Goal: Task Accomplishment & Management: Manage account settings

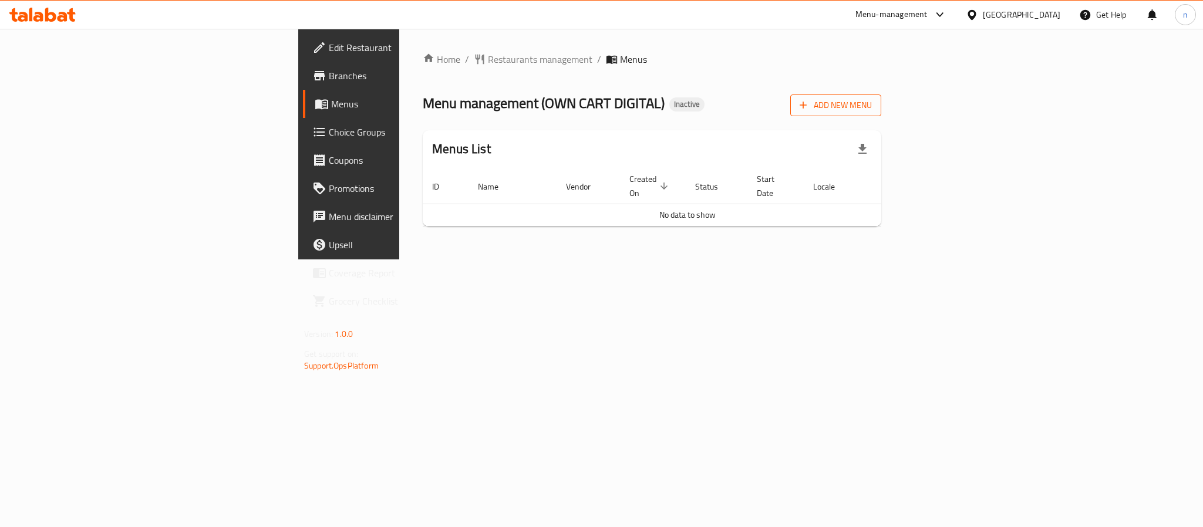
click at [872, 111] on span "Add New Menu" at bounding box center [836, 105] width 72 height 15
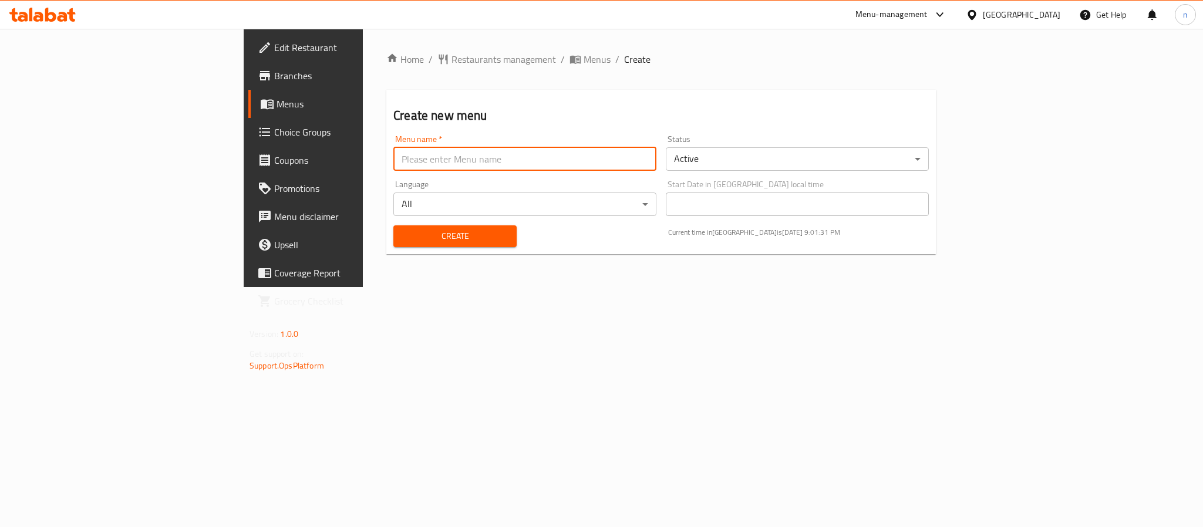
click at [394, 168] on input "text" at bounding box center [525, 158] width 263 height 23
type input "[DATE]"
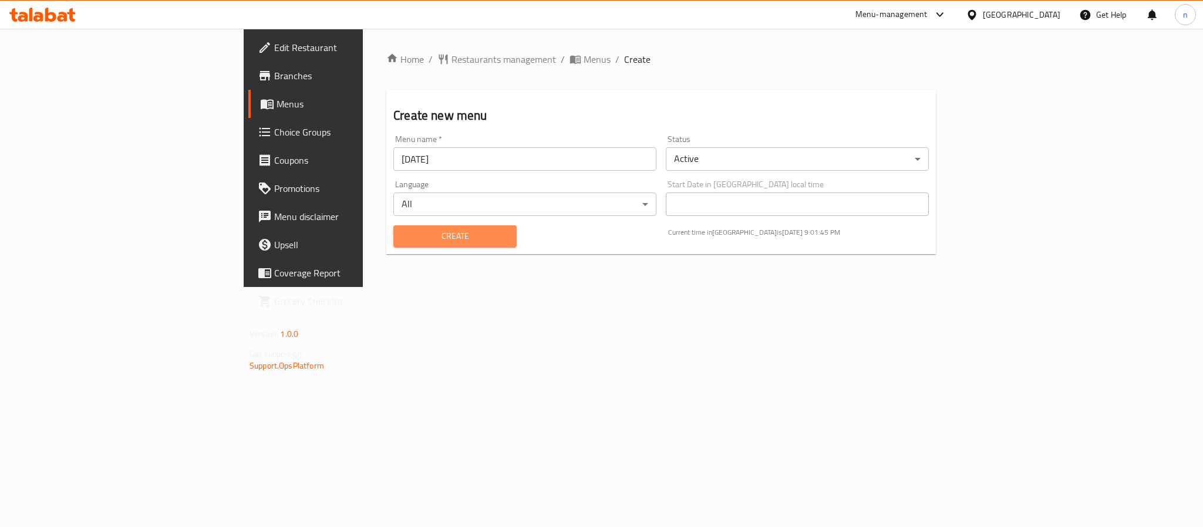
click at [403, 229] on span "Create" at bounding box center [455, 236] width 105 height 15
click at [584, 53] on span "Menus" at bounding box center [597, 59] width 27 height 14
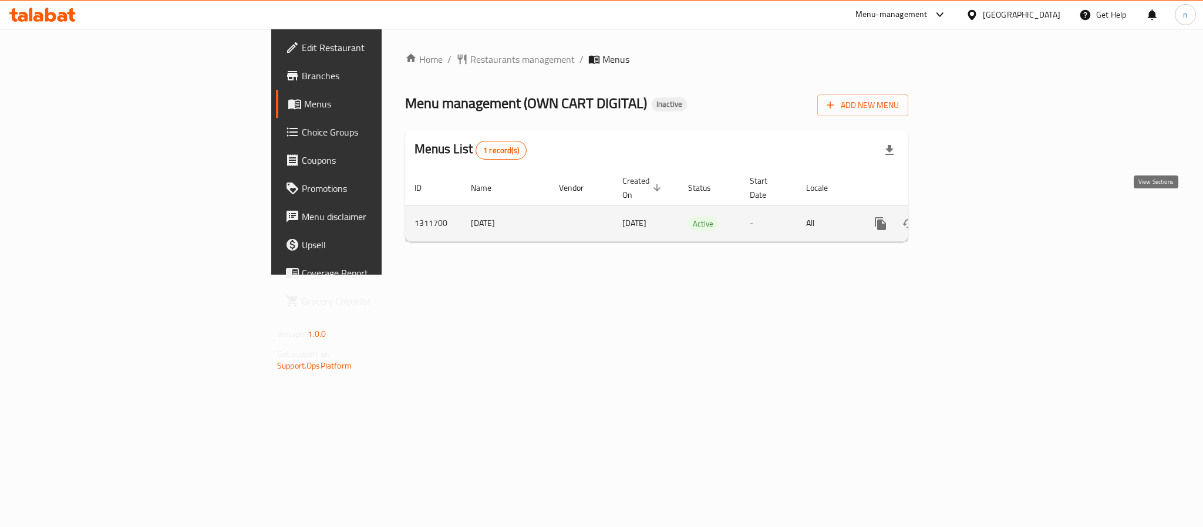
click at [973, 217] on icon "enhanced table" at bounding box center [966, 224] width 14 height 14
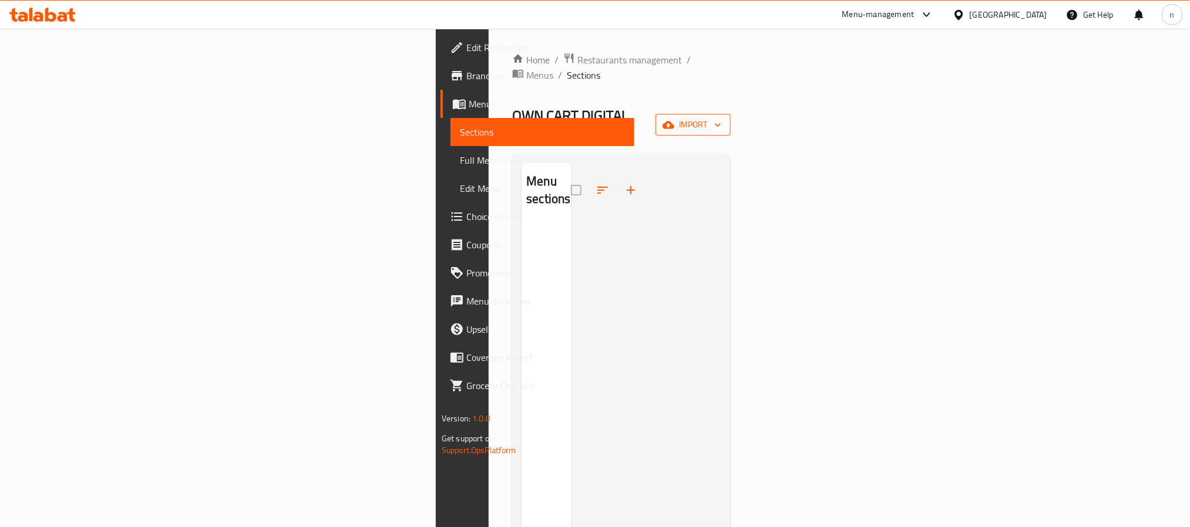
click at [721, 117] on span "import" at bounding box center [693, 124] width 56 height 15
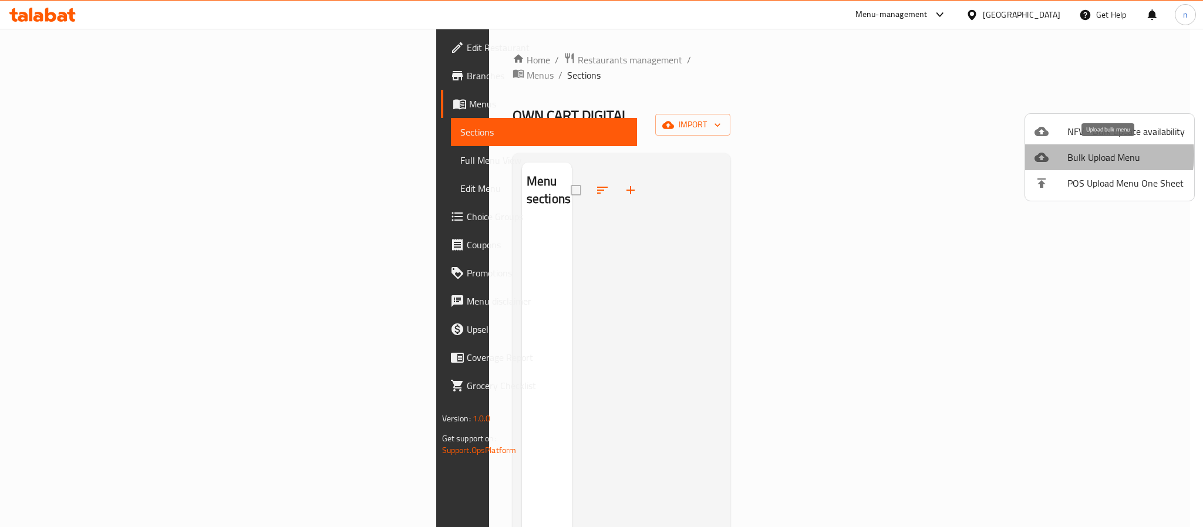
click at [1090, 155] on span "Bulk Upload Menu" at bounding box center [1126, 157] width 117 height 14
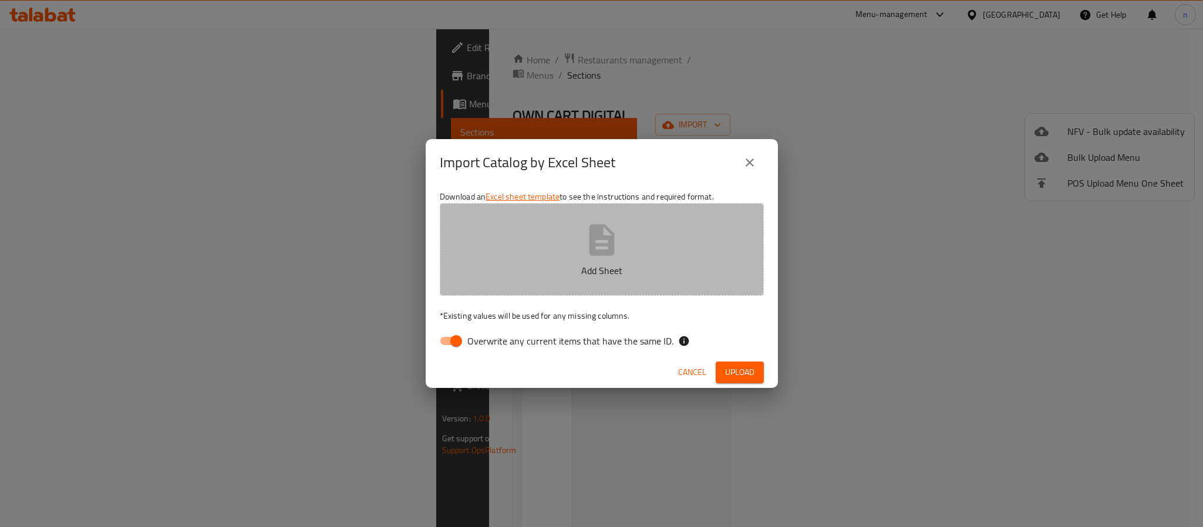
click at [578, 289] on button "Add Sheet" at bounding box center [602, 249] width 324 height 93
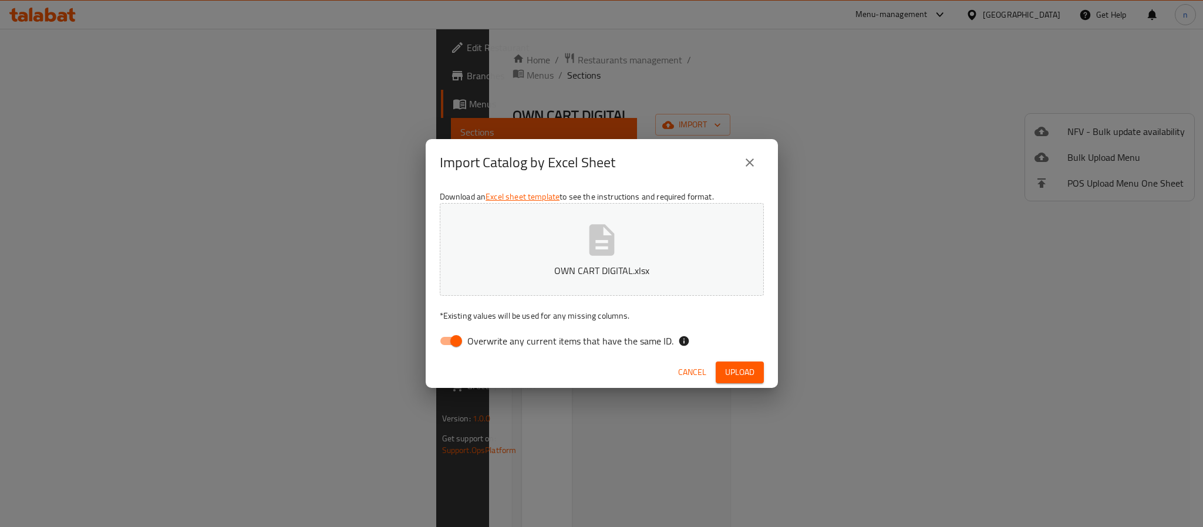
click at [455, 335] on input "Overwrite any current items that have the same ID." at bounding box center [456, 341] width 67 height 22
checkbox input "false"
click at [745, 355] on div "Download an Excel sheet template to see the instructions and required format. O…" at bounding box center [602, 271] width 352 height 170
click at [735, 362] on button "Upload" at bounding box center [740, 373] width 48 height 22
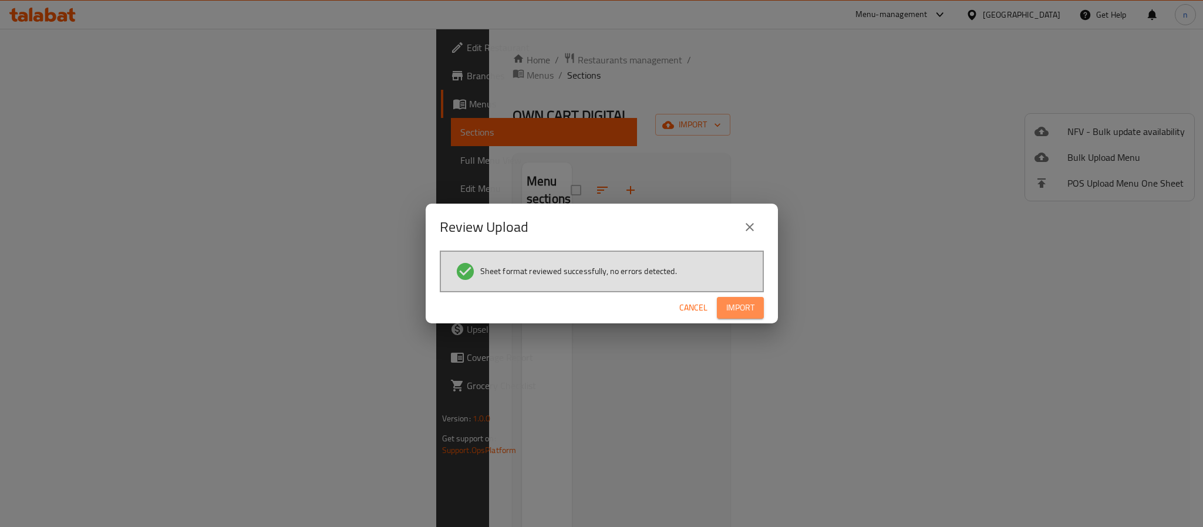
click at [721, 302] on button "Import" at bounding box center [740, 308] width 47 height 22
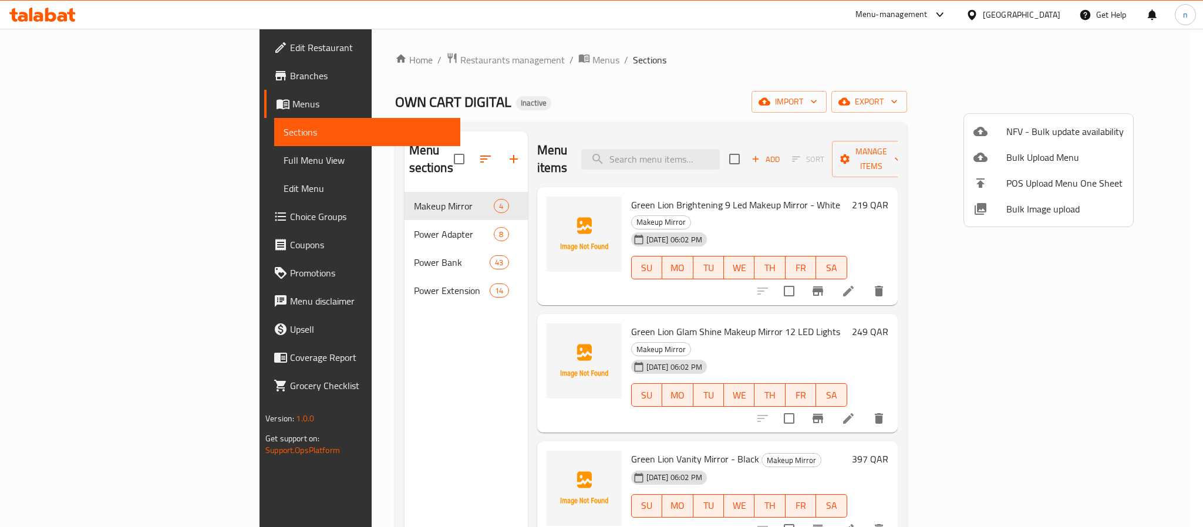
click at [679, 88] on div at bounding box center [601, 263] width 1203 height 527
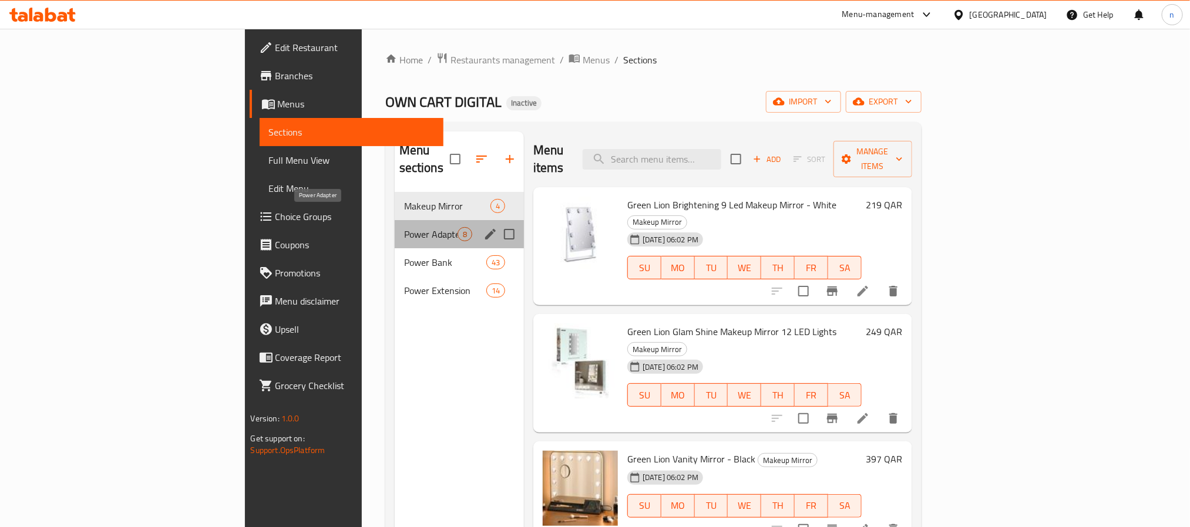
click at [404, 227] on span "Power Adapter" at bounding box center [430, 234] width 53 height 14
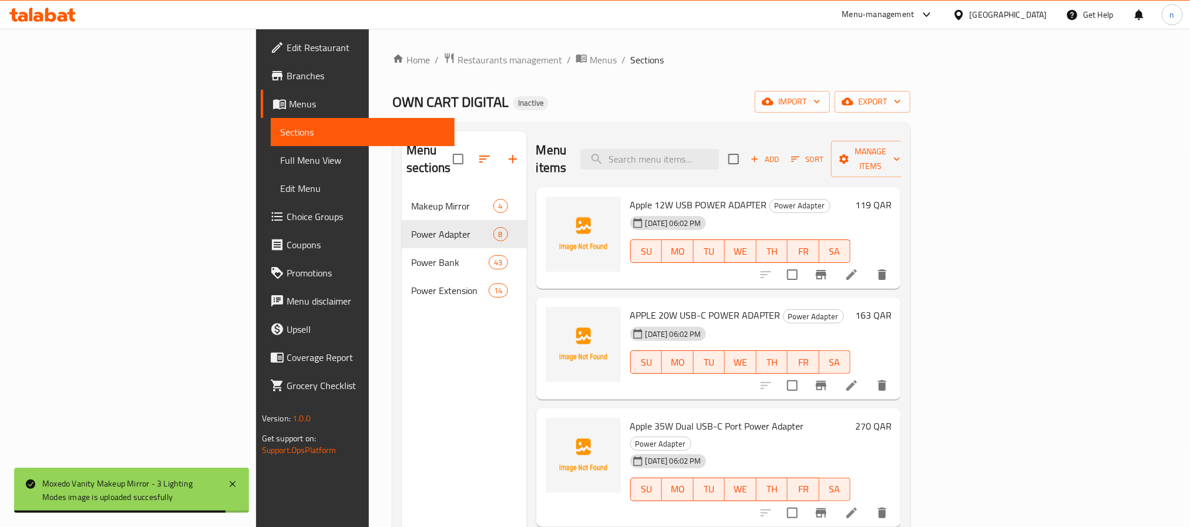
click at [630, 196] on span "Apple 12W USB POWER ADAPTER" at bounding box center [698, 205] width 137 height 18
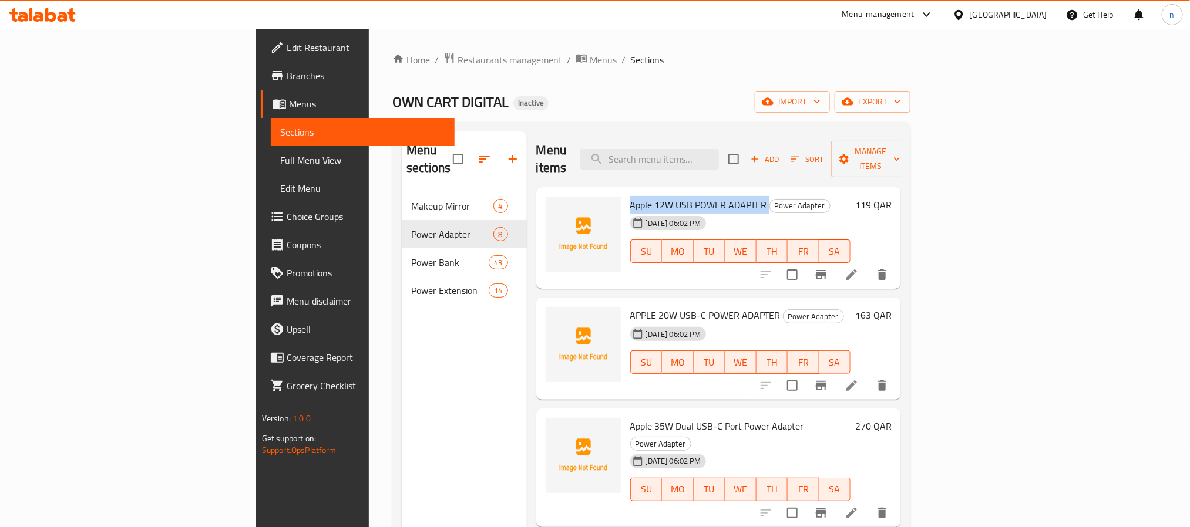
copy h6 "Apple 12W USB POWER ADAPTER"
click at [608, 86] on div "Home / Restaurants management / Menus / Sections OWN CART DIGITAL Inactive impo…" at bounding box center [651, 360] width 518 height 616
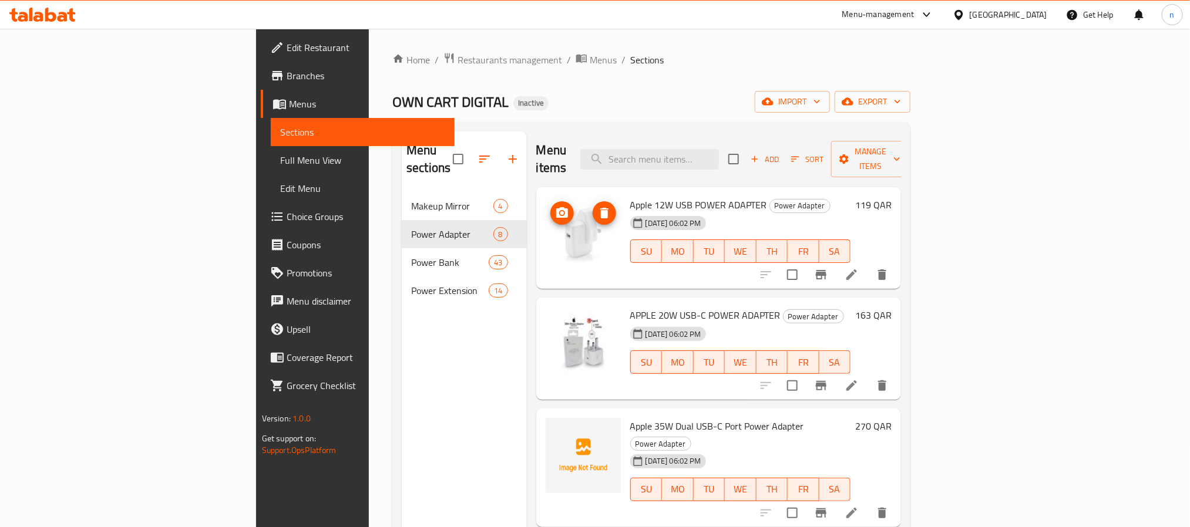
click at [546, 206] on img at bounding box center [583, 234] width 75 height 75
click at [546, 222] on img at bounding box center [583, 234] width 75 height 75
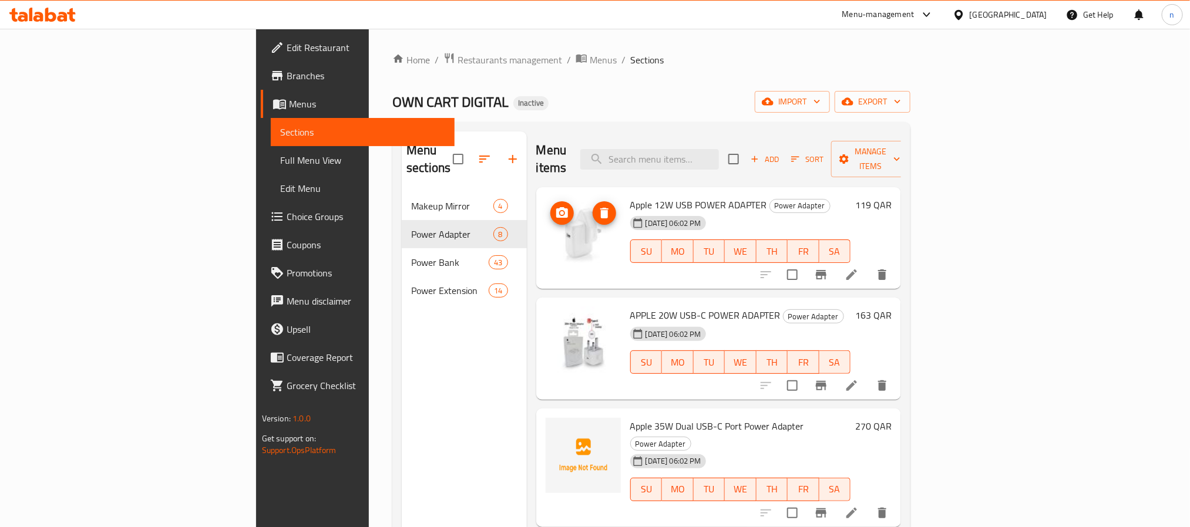
click at [546, 222] on img at bounding box center [583, 234] width 75 height 75
drag, startPoint x: 515, startPoint y: 222, endPoint x: 471, endPoint y: 233, distance: 45.4
click at [612, 0] on html "​ Menu-management Qatar Get Help n Edit Restaurant Branches Menus Sections Full…" at bounding box center [595, 263] width 1190 height 527
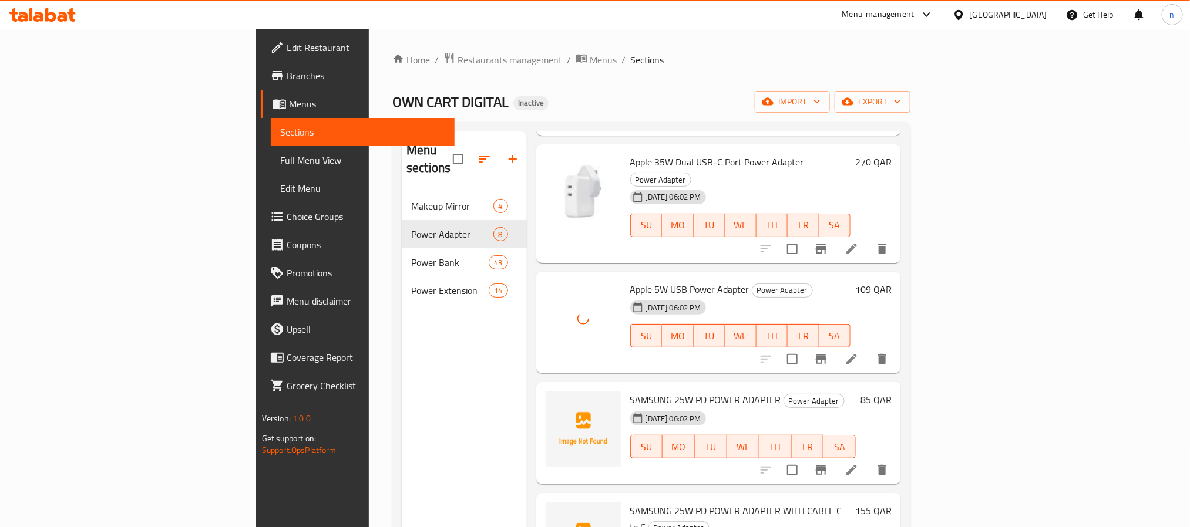
scroll to position [352, 0]
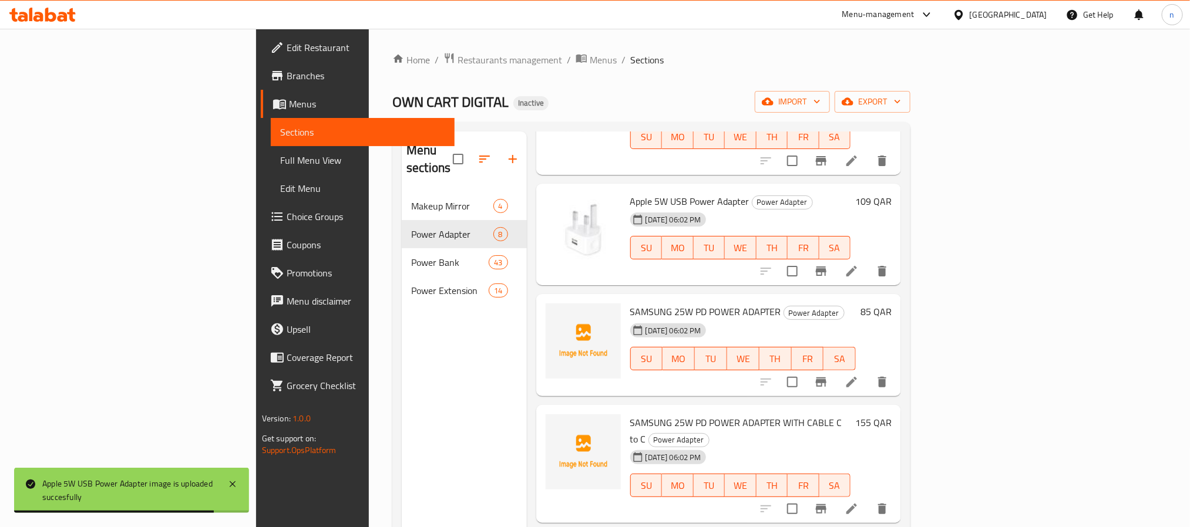
click at [630, 303] on span "SAMSUNG 25W PD POWER ADAPTER" at bounding box center [705, 312] width 151 height 18
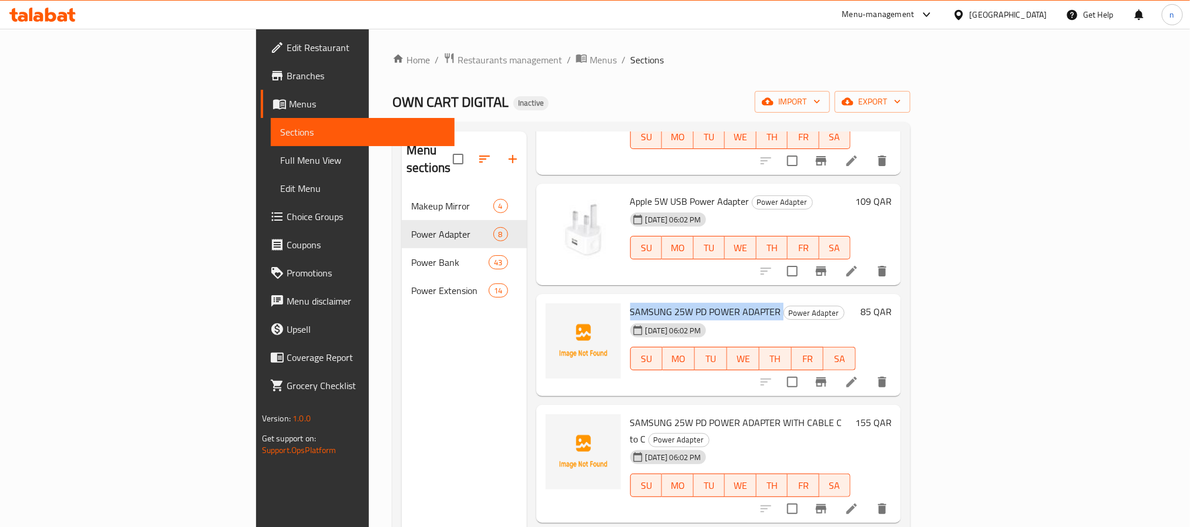
copy h6 "SAMSUNG 25W PD POWER ADAPTER"
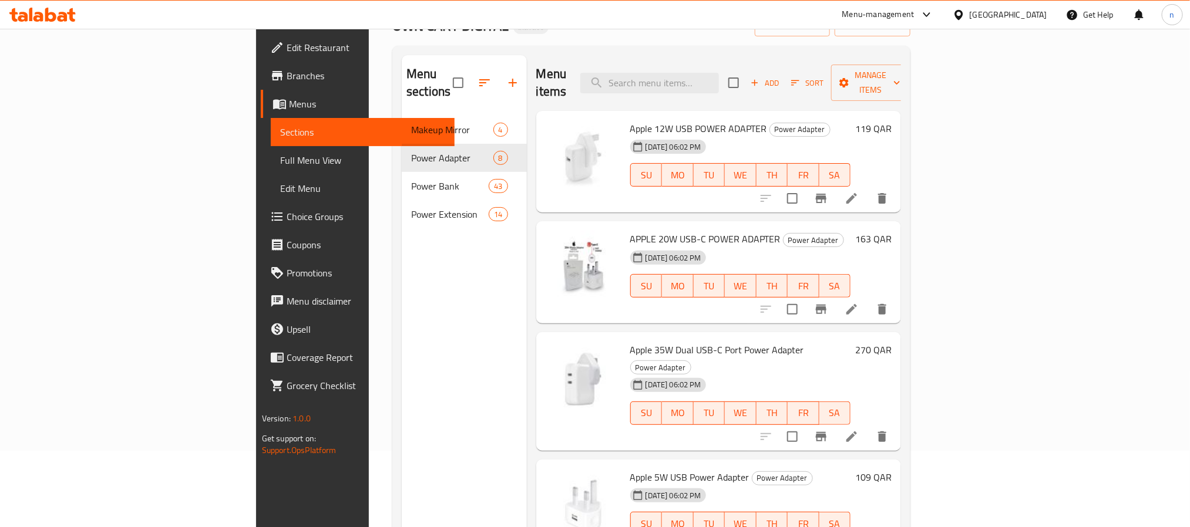
scroll to position [0, 0]
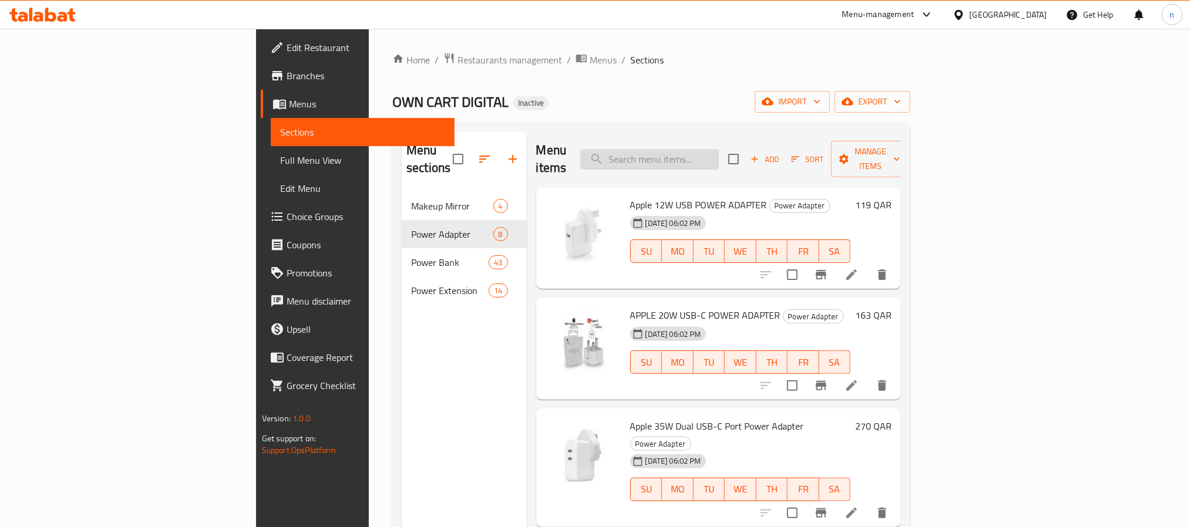
click at [710, 152] on input "search" at bounding box center [649, 159] width 139 height 21
paste input "OWN940"
type input "OWN940"
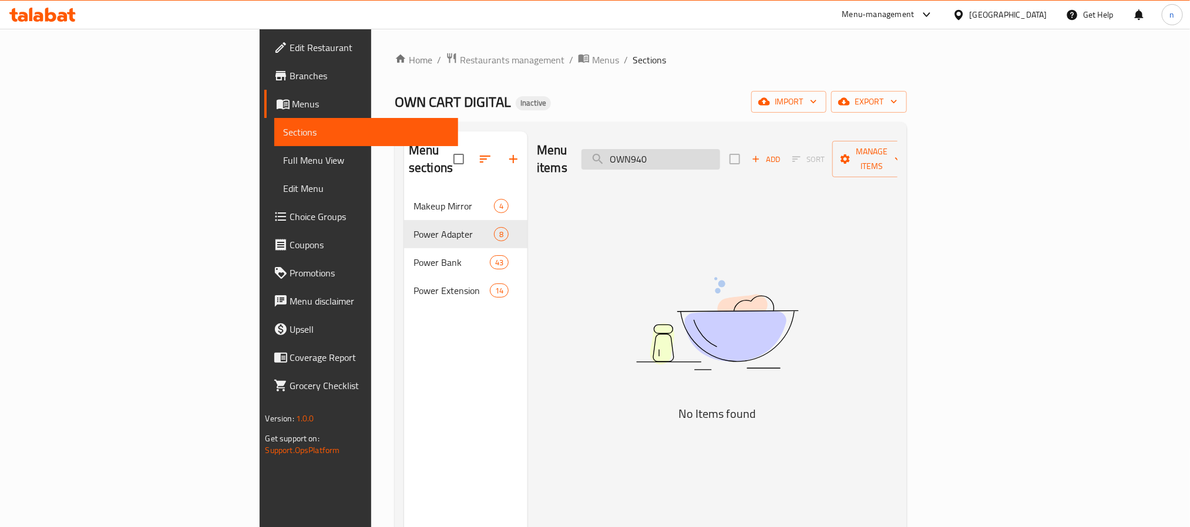
click at [708, 156] on input "OWN940" at bounding box center [650, 159] width 139 height 21
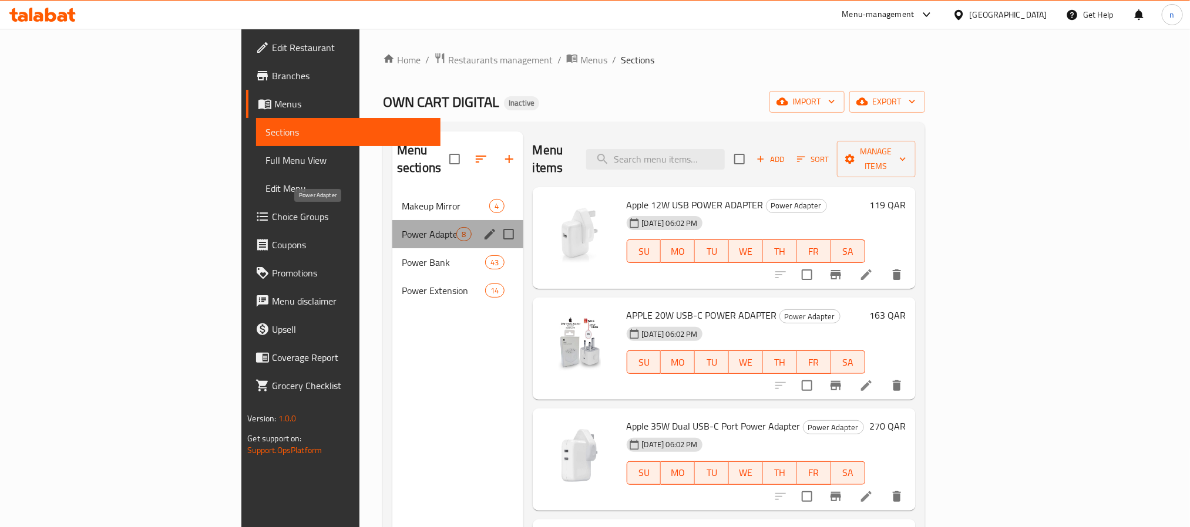
click at [402, 227] on span "Power Adapter" at bounding box center [429, 234] width 55 height 14
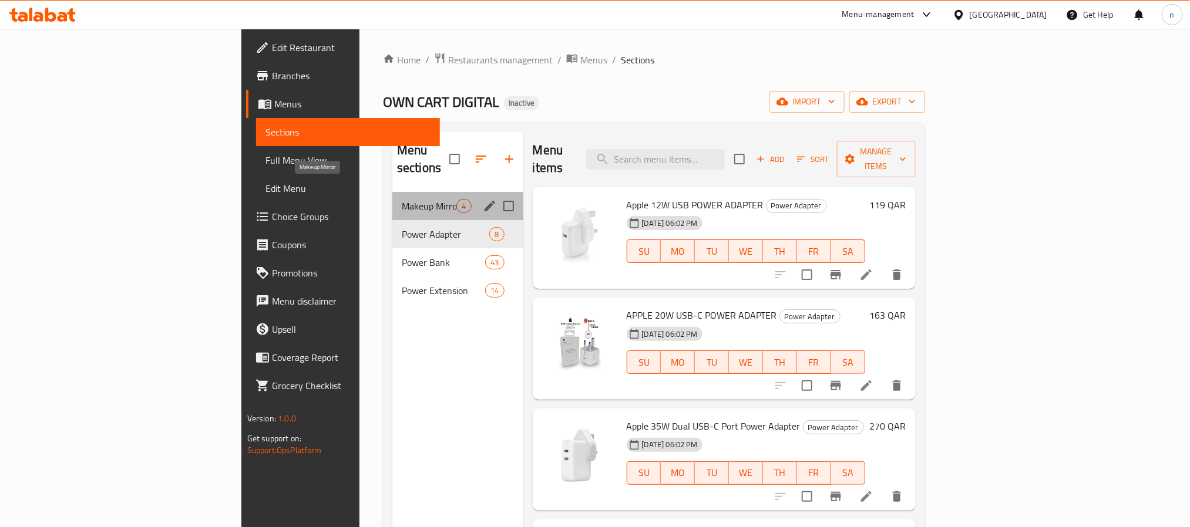
click at [402, 199] on span "Makeup Mirror" at bounding box center [429, 206] width 55 height 14
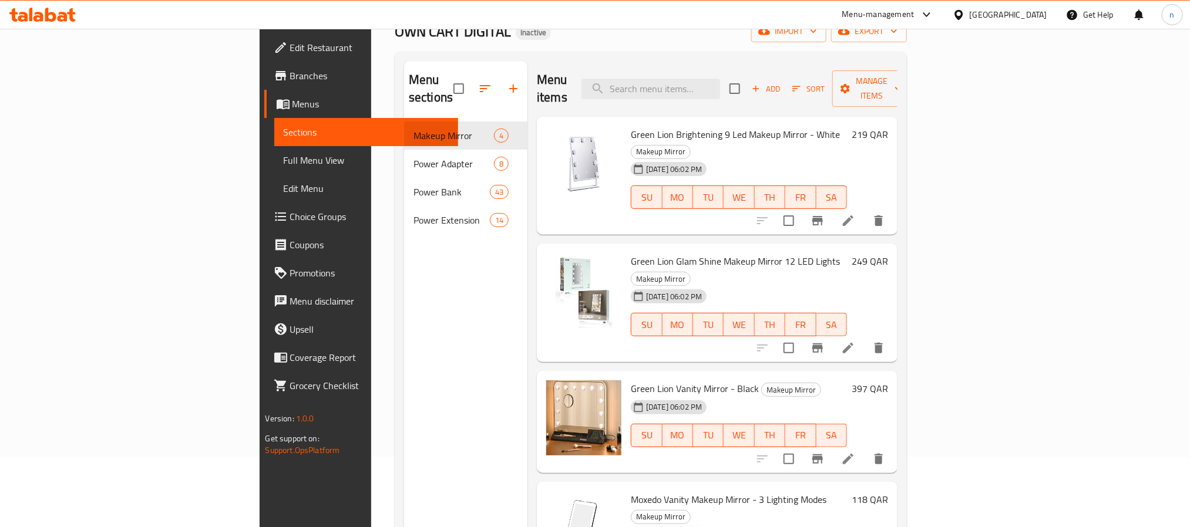
scroll to position [164, 0]
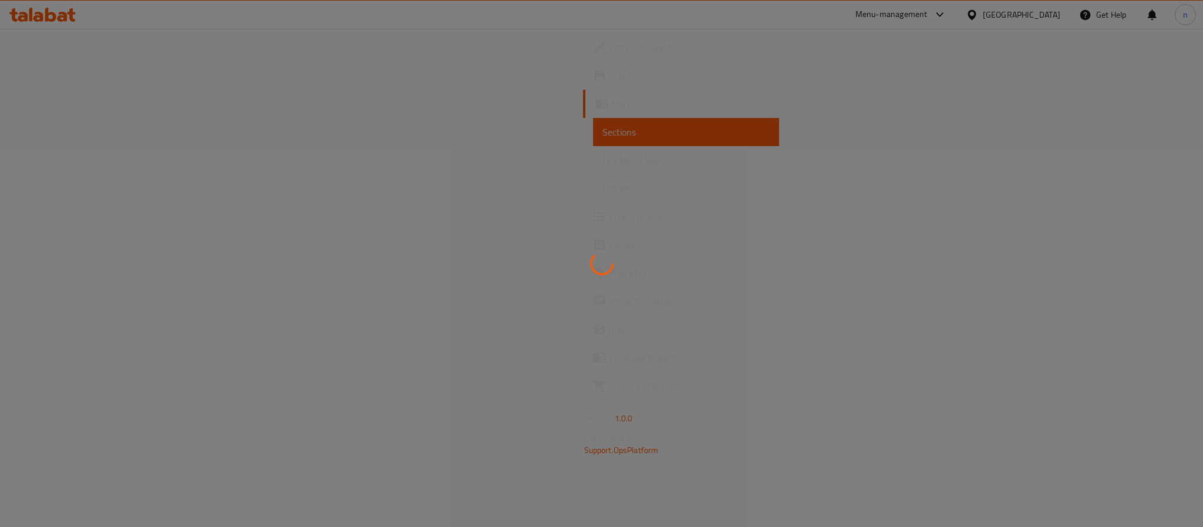
click at [65, 160] on div at bounding box center [601, 263] width 1203 height 527
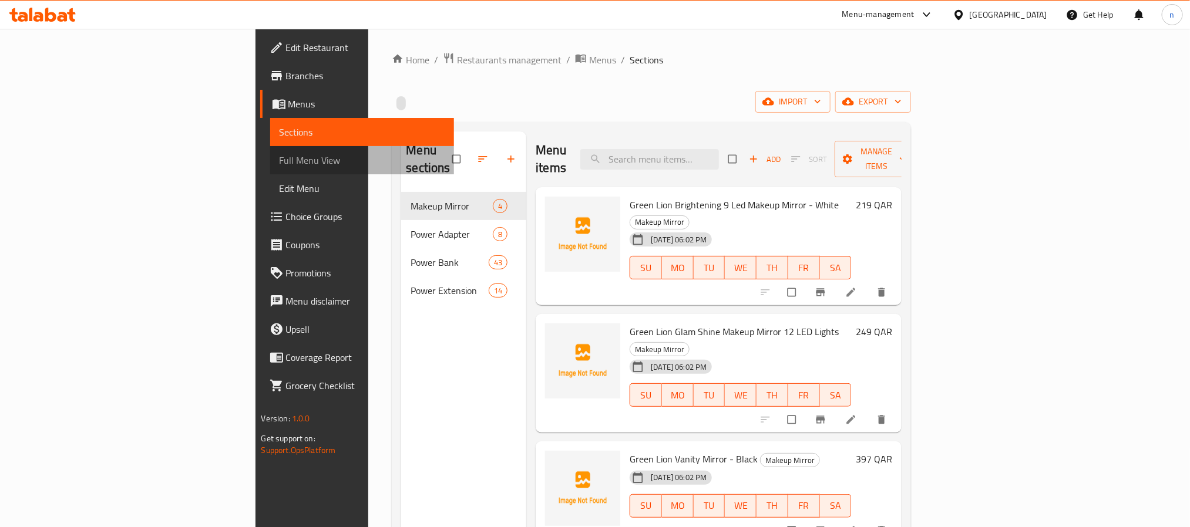
click at [280, 160] on span "Full Menu View" at bounding box center [362, 160] width 165 height 14
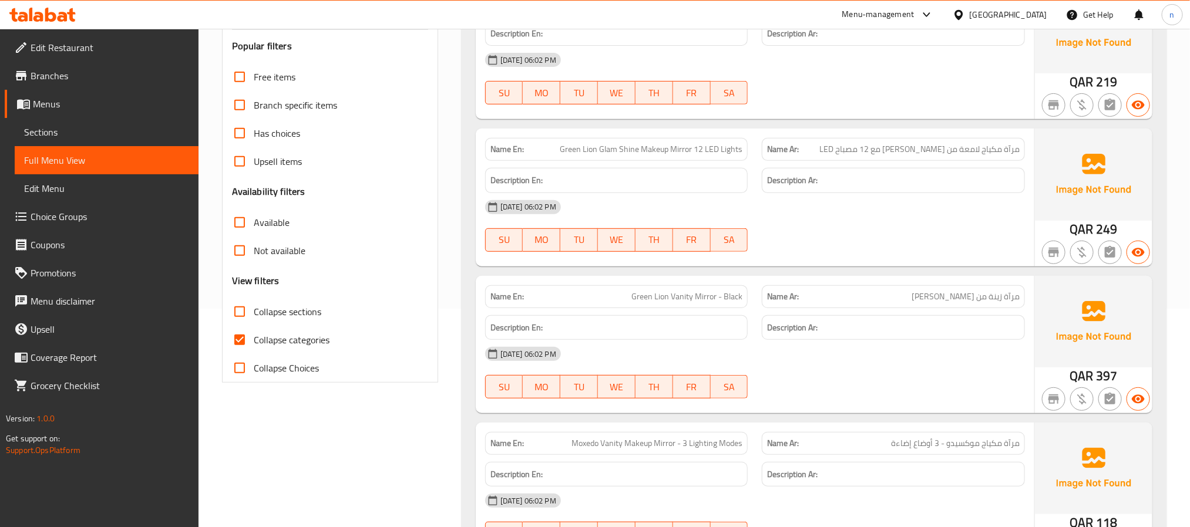
scroll to position [264, 0]
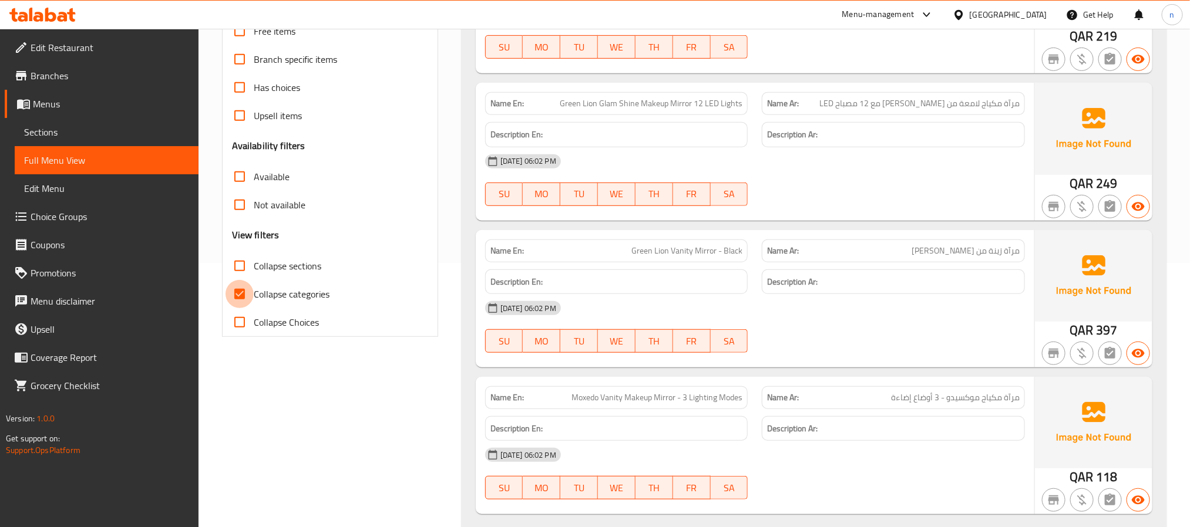
click at [240, 292] on input "Collapse categories" at bounding box center [240, 294] width 28 height 28
checkbox input "false"
click at [238, 267] on input "Collapse sections" at bounding box center [240, 266] width 28 height 28
checkbox input "true"
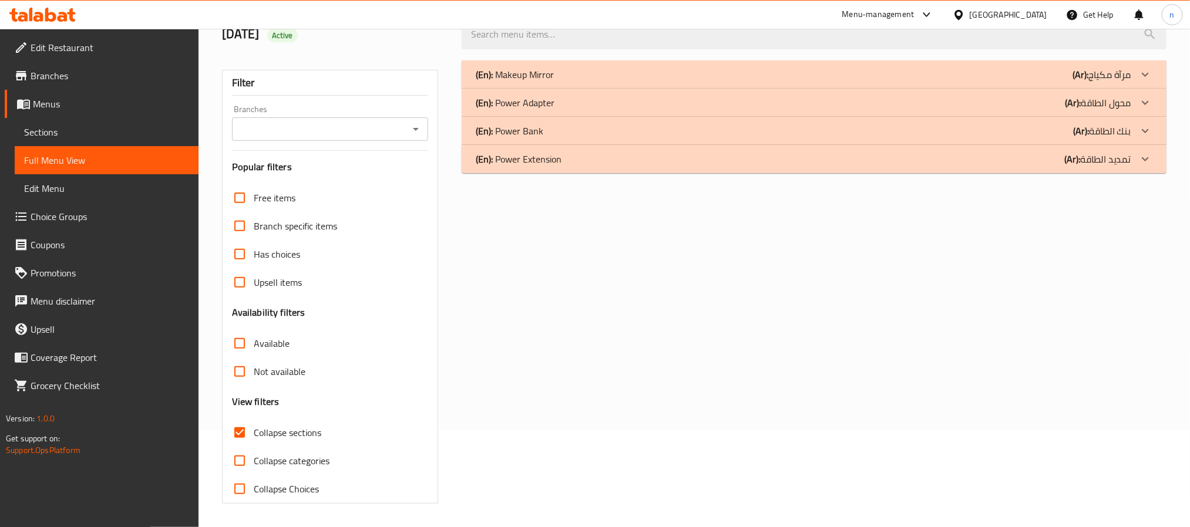
scroll to position [99, 0]
click at [527, 164] on p "(En): Power Extension" at bounding box center [519, 159] width 86 height 14
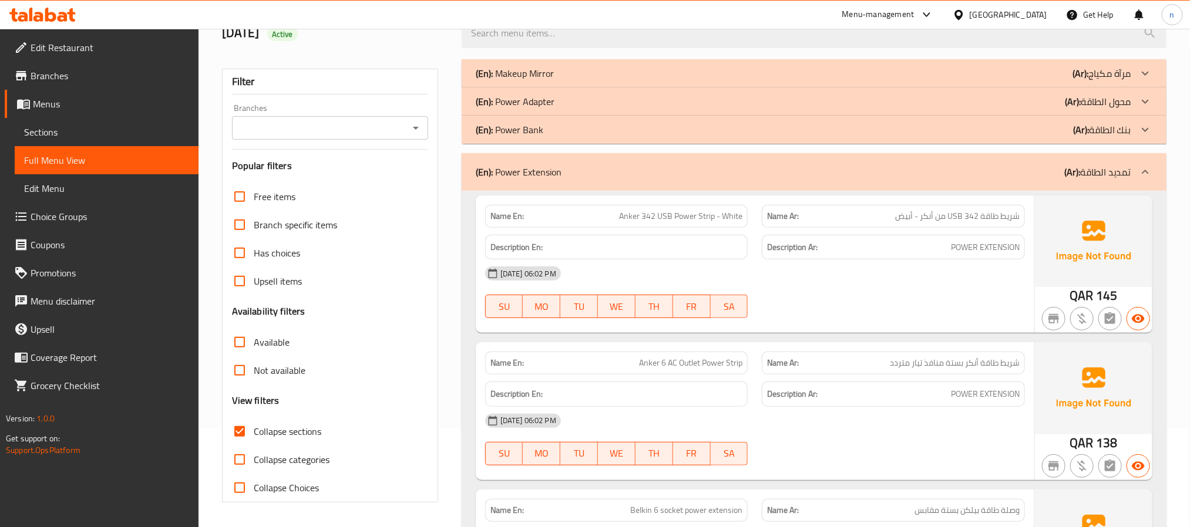
drag, startPoint x: 527, startPoint y: 137, endPoint x: 524, endPoint y: 125, distance: 12.8
click at [527, 136] on p "(En): Power Bank" at bounding box center [510, 130] width 68 height 14
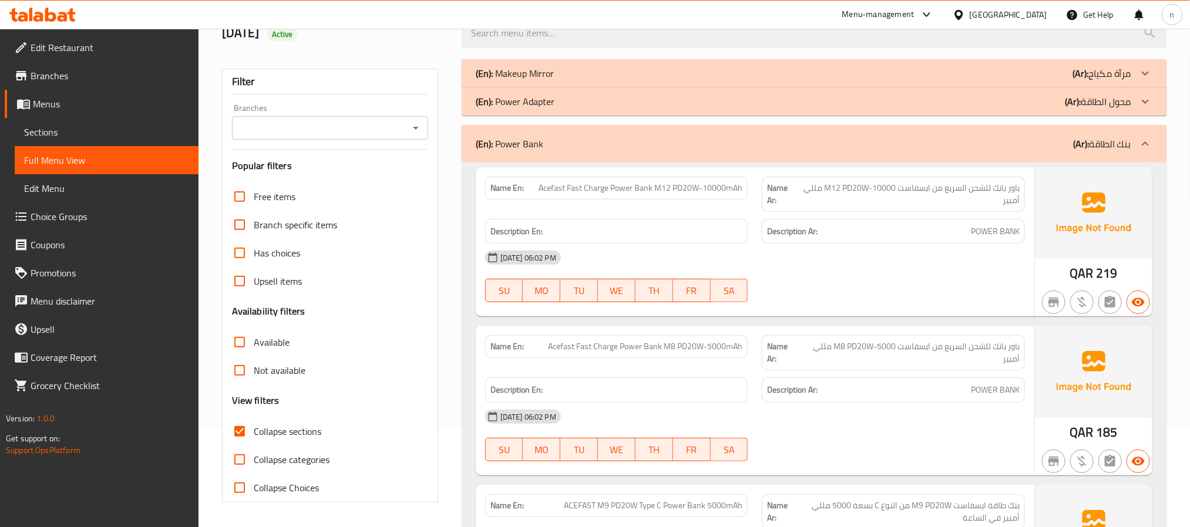
click at [523, 106] on p "(En): Power Adapter" at bounding box center [515, 102] width 79 height 14
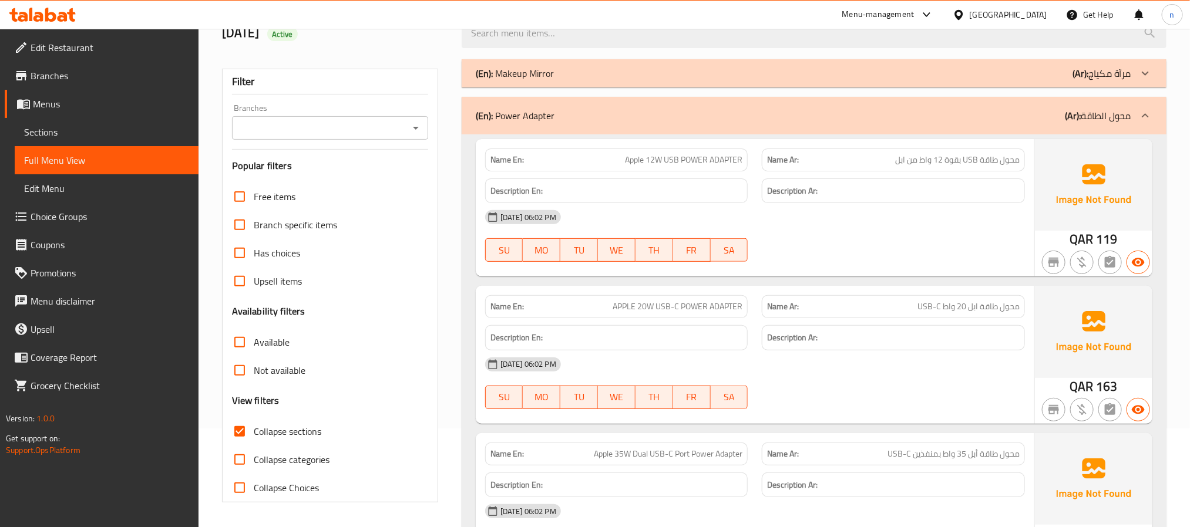
click at [515, 71] on p "(En): Makeup Mirror" at bounding box center [515, 73] width 78 height 14
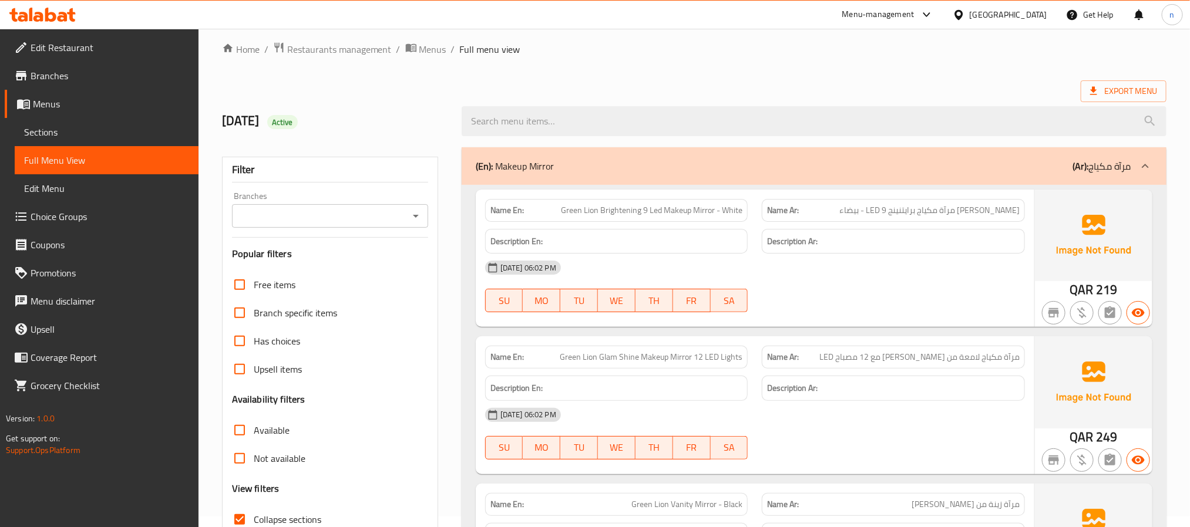
scroll to position [0, 0]
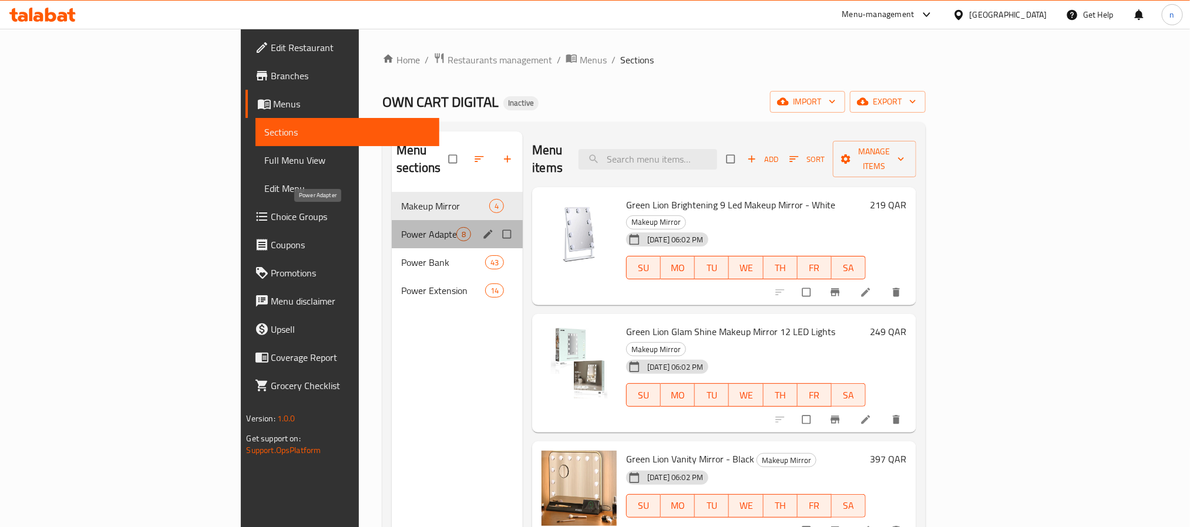
click at [401, 227] on span "Power Adapter" at bounding box center [428, 234] width 55 height 14
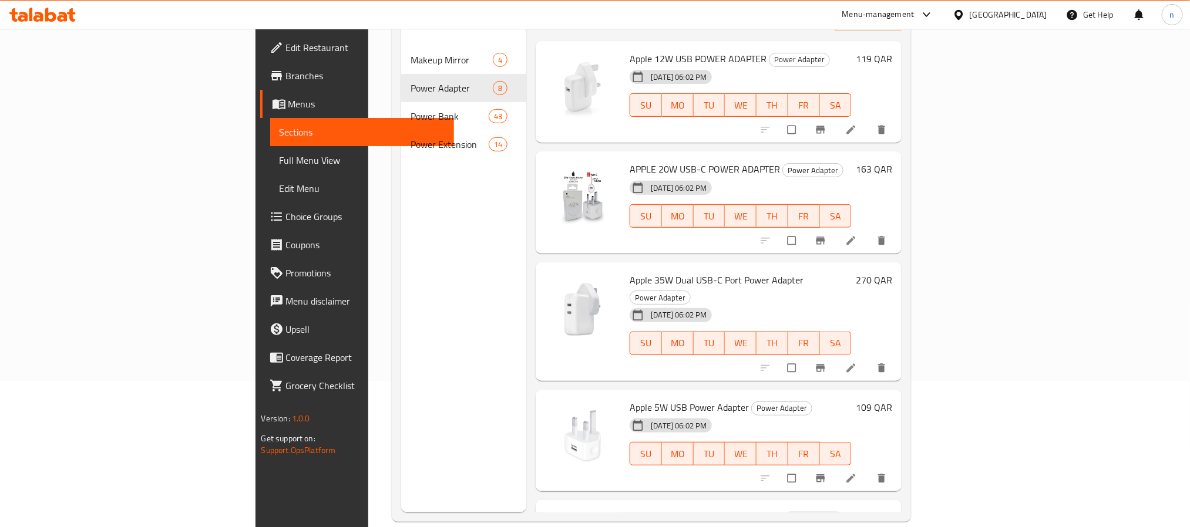
scroll to position [164, 0]
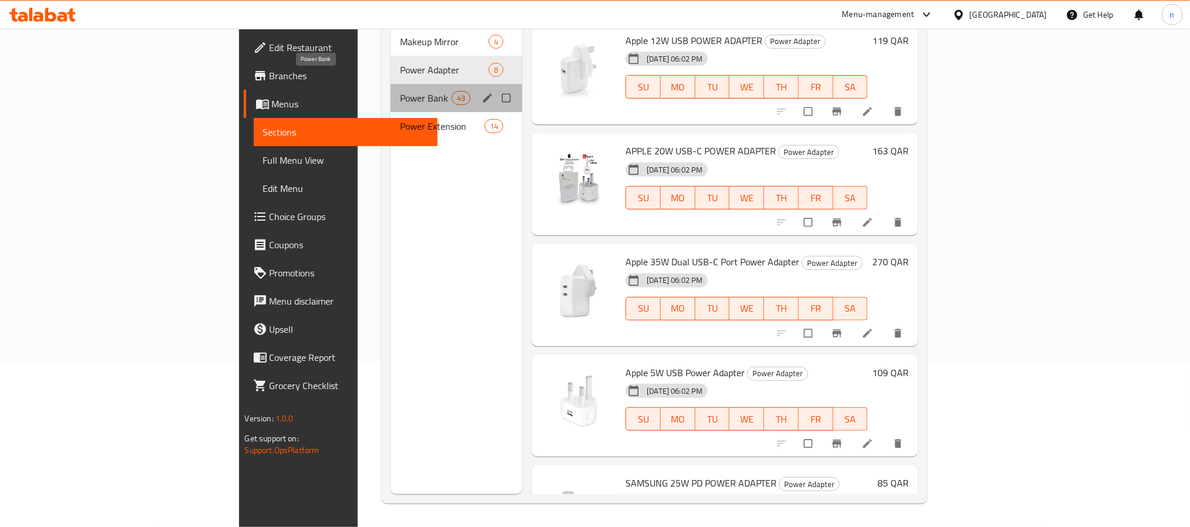
click at [400, 91] on span "Power Bank" at bounding box center [426, 98] width 52 height 14
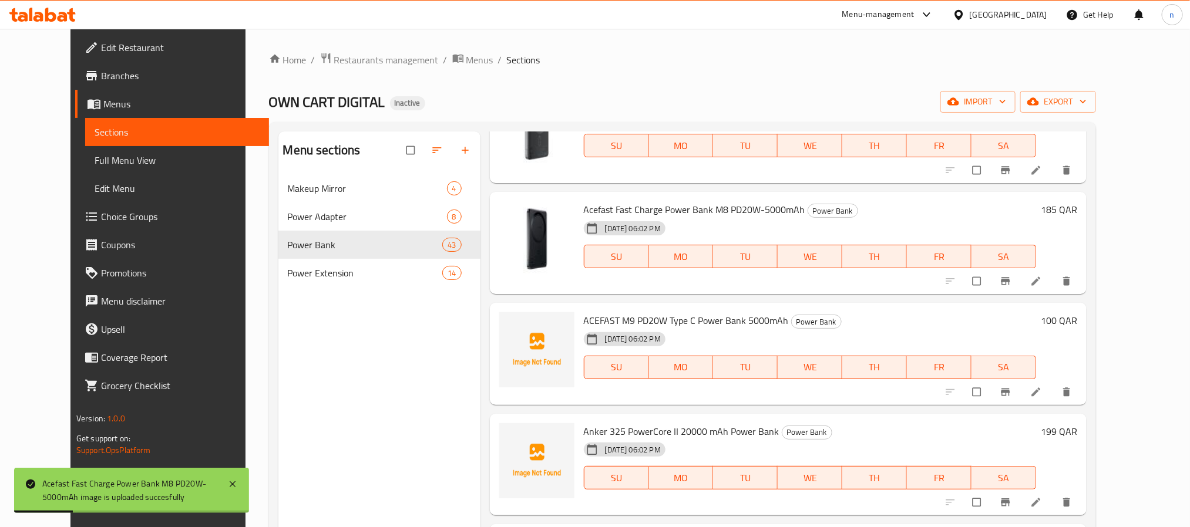
scroll to position [176, 0]
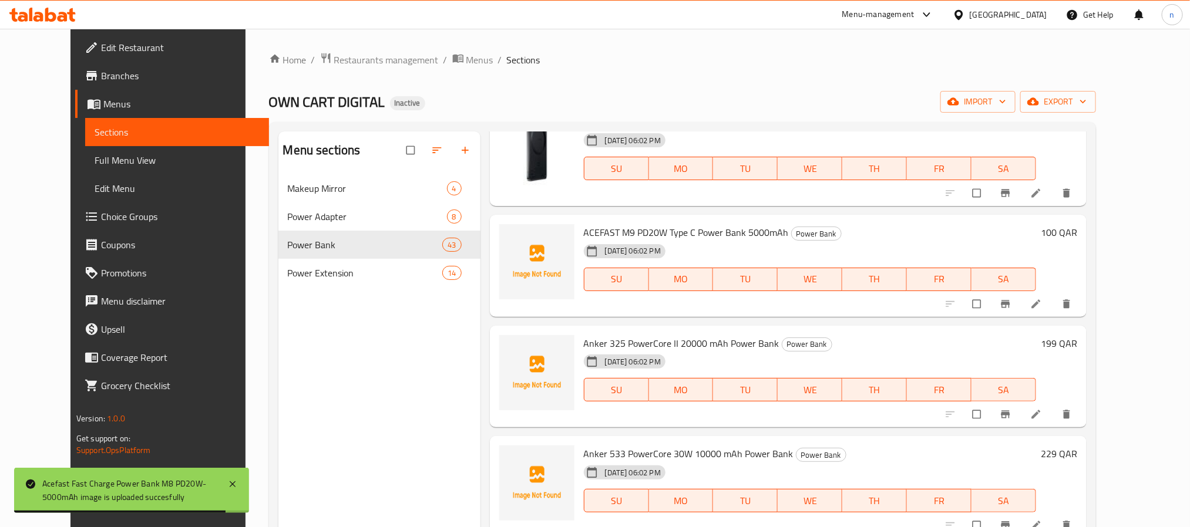
click at [629, 228] on span "ACEFAST M9 PD20W Type C Power Bank 5000mAh" at bounding box center [686, 233] width 205 height 18
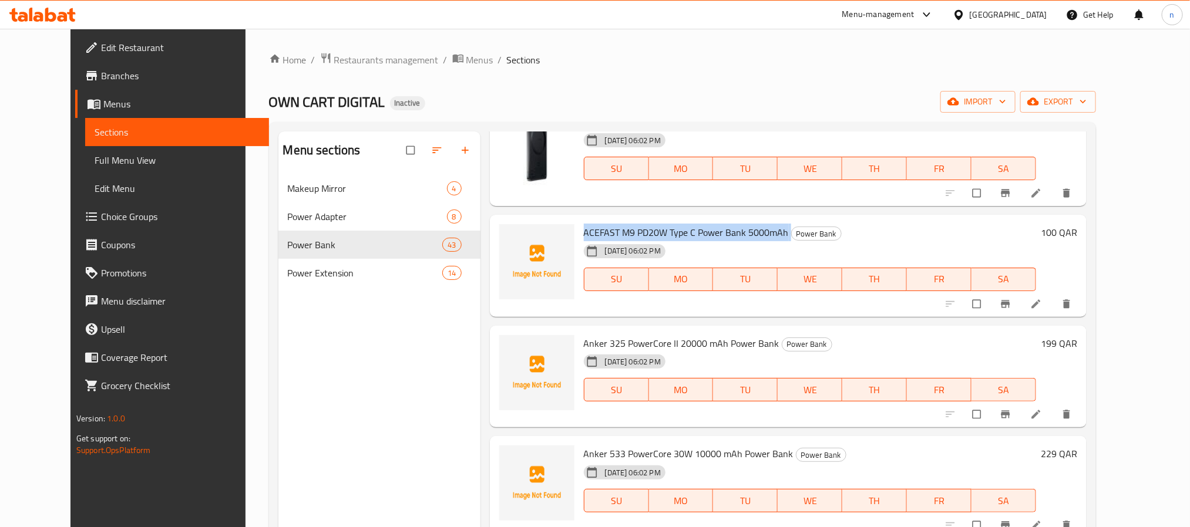
copy h6 "ACEFAST M9 PD20W Type C Power Bank 5000mAh"
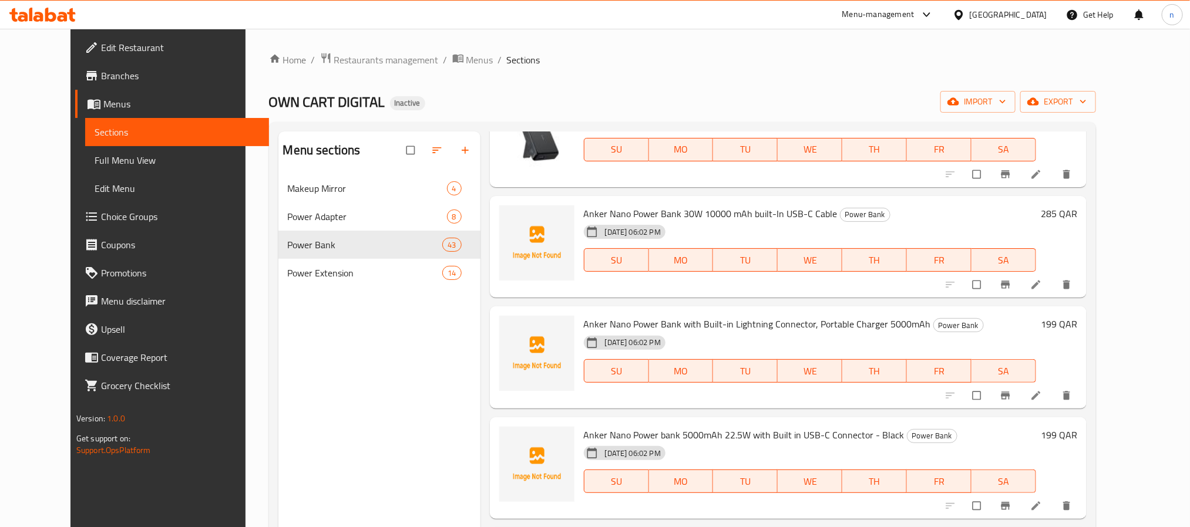
scroll to position [793, 0]
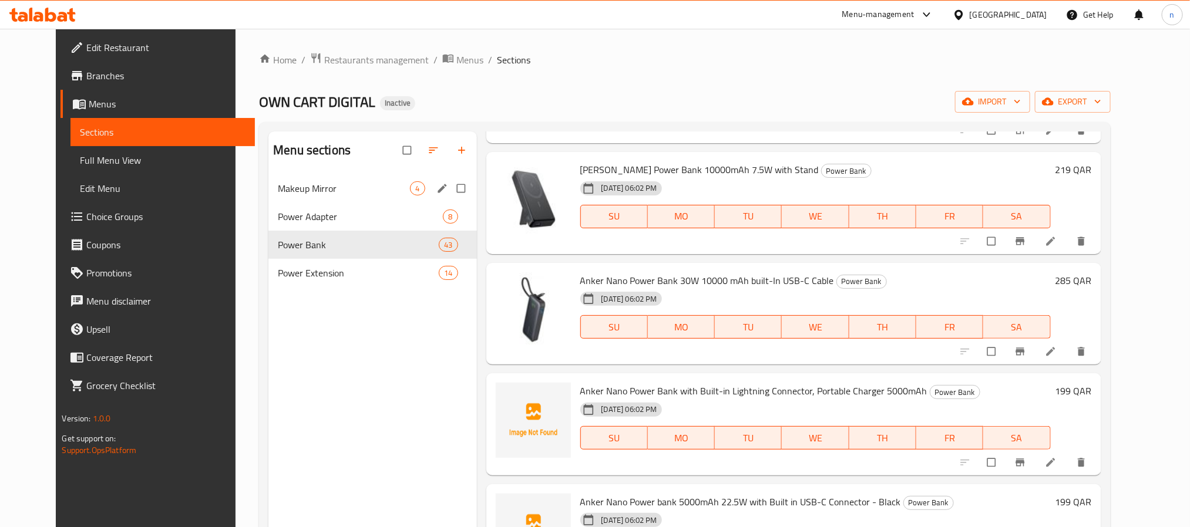
drag, startPoint x: 452, startPoint y: 194, endPoint x: 455, endPoint y: 237, distance: 43.0
click at [452, 194] on input "Menu sections" at bounding box center [462, 188] width 25 height 22
checkbox input "true"
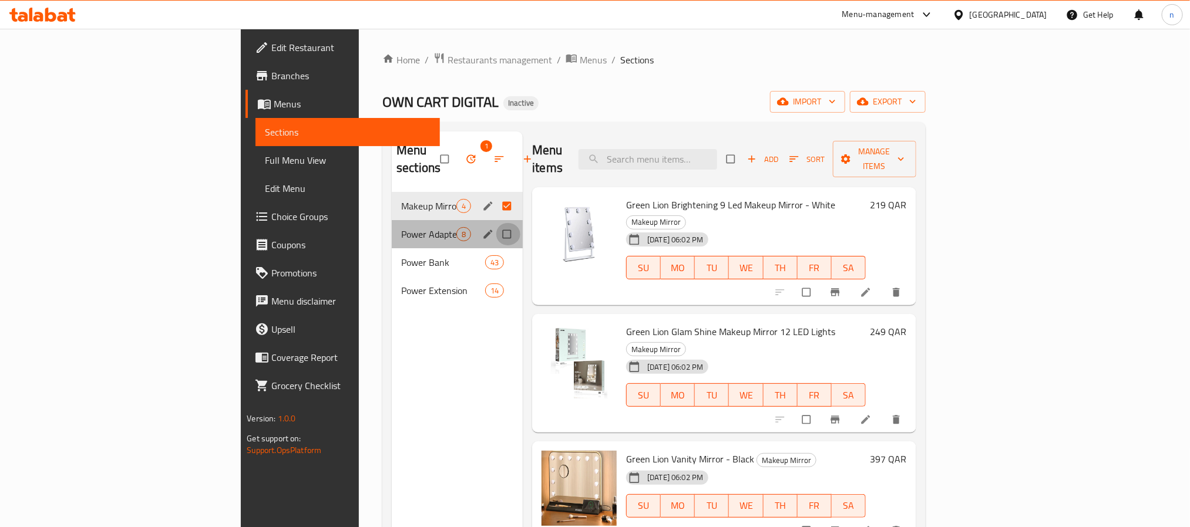
click at [496, 223] on input "Menu sections" at bounding box center [508, 234] width 25 height 22
checkbox input "true"
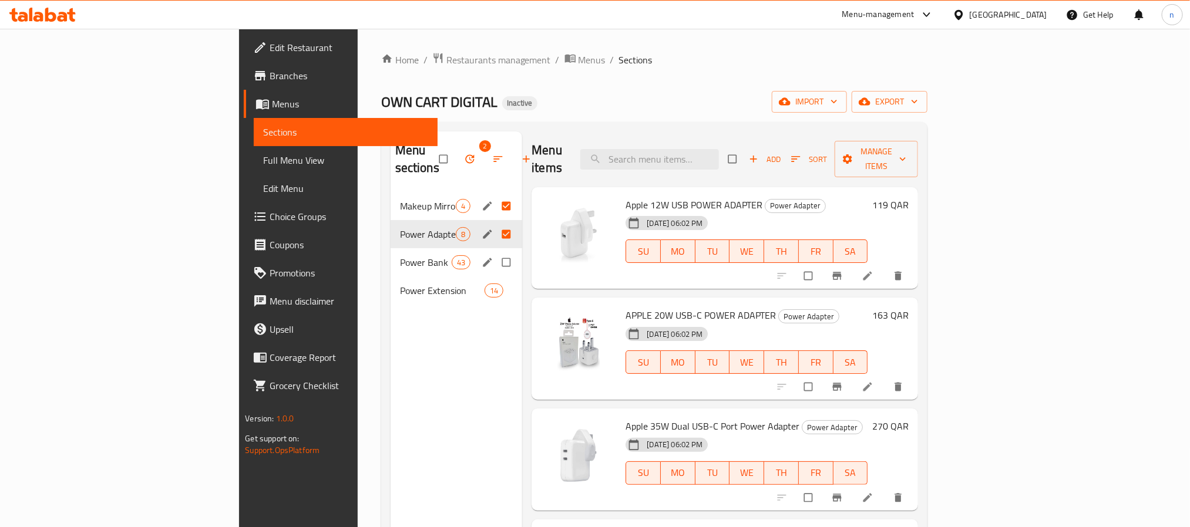
click at [495, 251] on input "Menu sections" at bounding box center [507, 262] width 25 height 22
checkbox input "true"
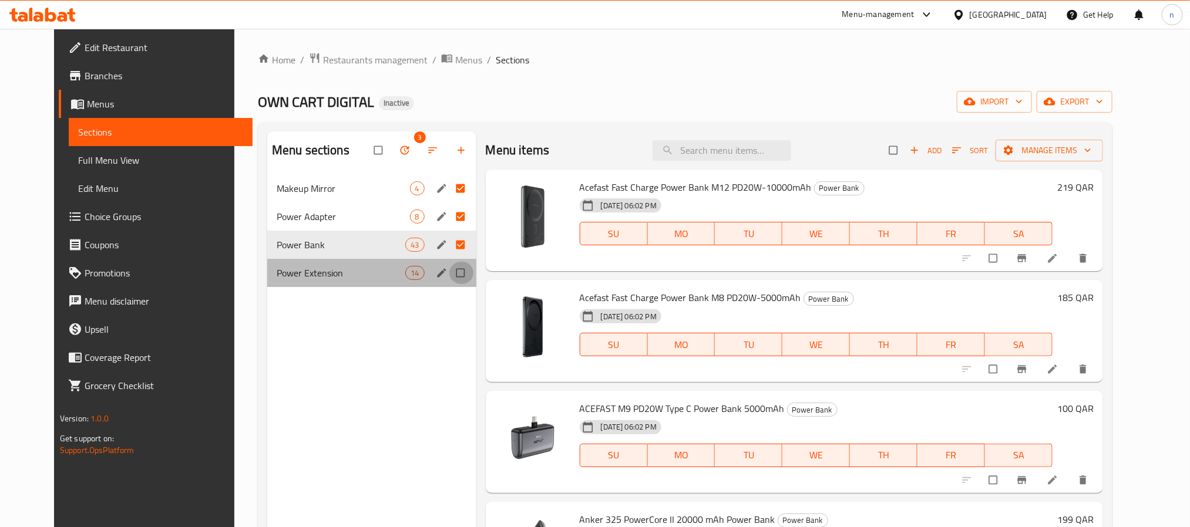
click at [449, 268] on input "Menu sections" at bounding box center [461, 273] width 25 height 22
checkbox input "true"
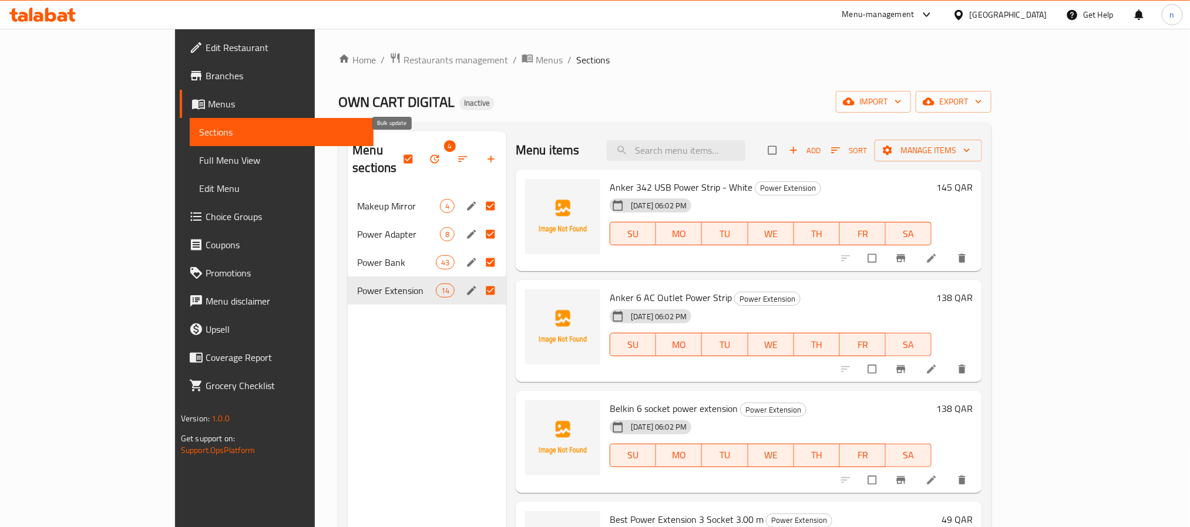
click at [422, 157] on button "button" at bounding box center [436, 159] width 28 height 26
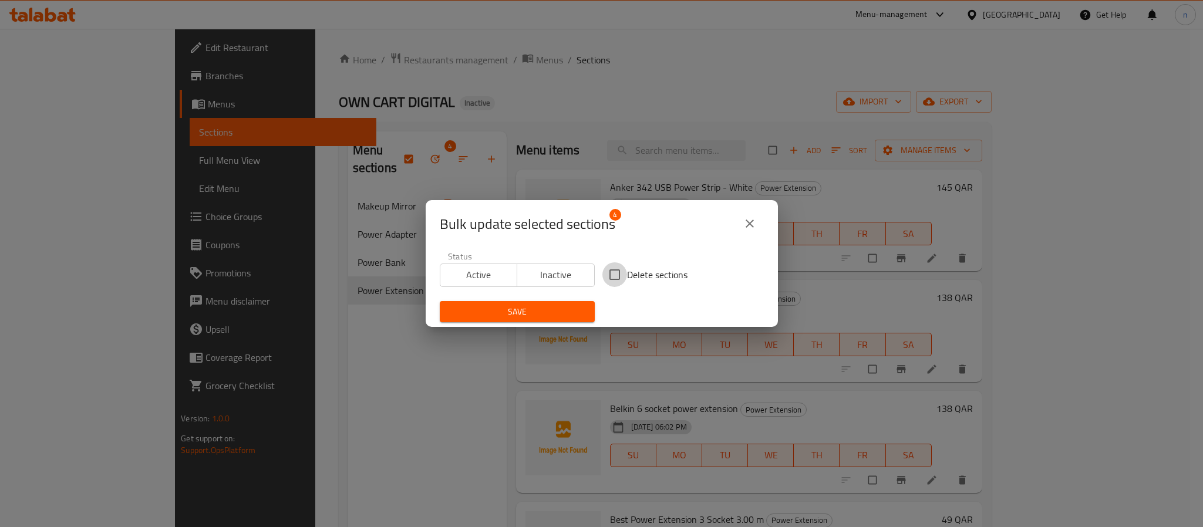
click at [607, 271] on input "Delete sections" at bounding box center [615, 275] width 25 height 25
checkbox input "true"
click at [546, 308] on span "Save" at bounding box center [517, 312] width 136 height 15
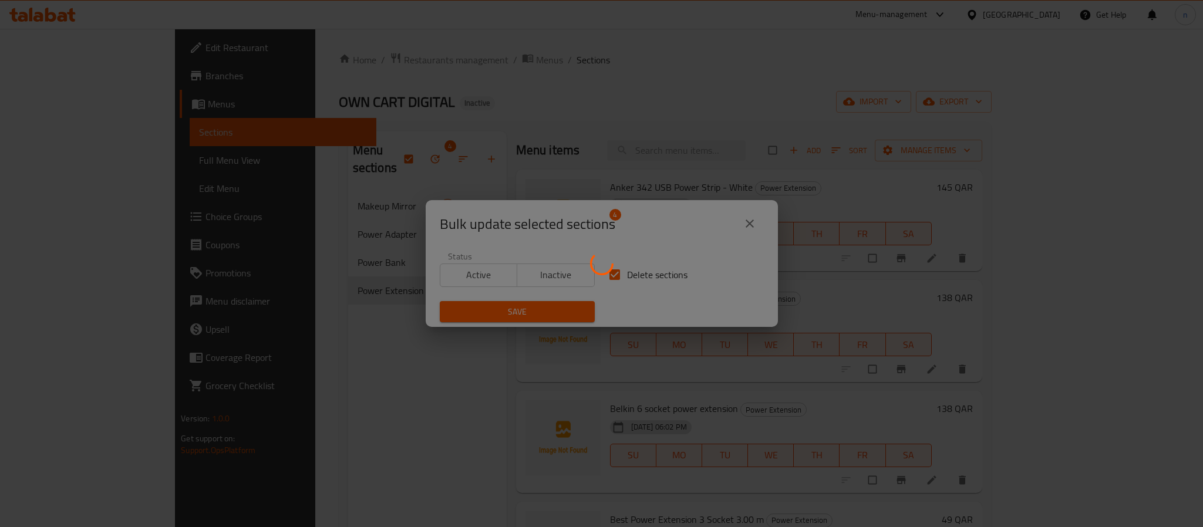
checkbox input "false"
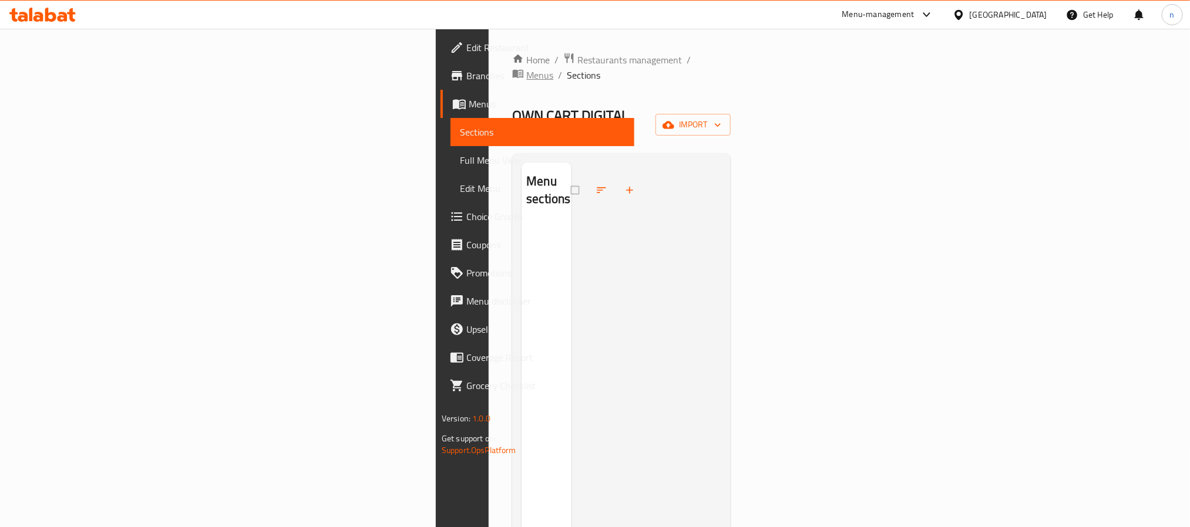
click at [526, 68] on span "Menus" at bounding box center [539, 75] width 27 height 14
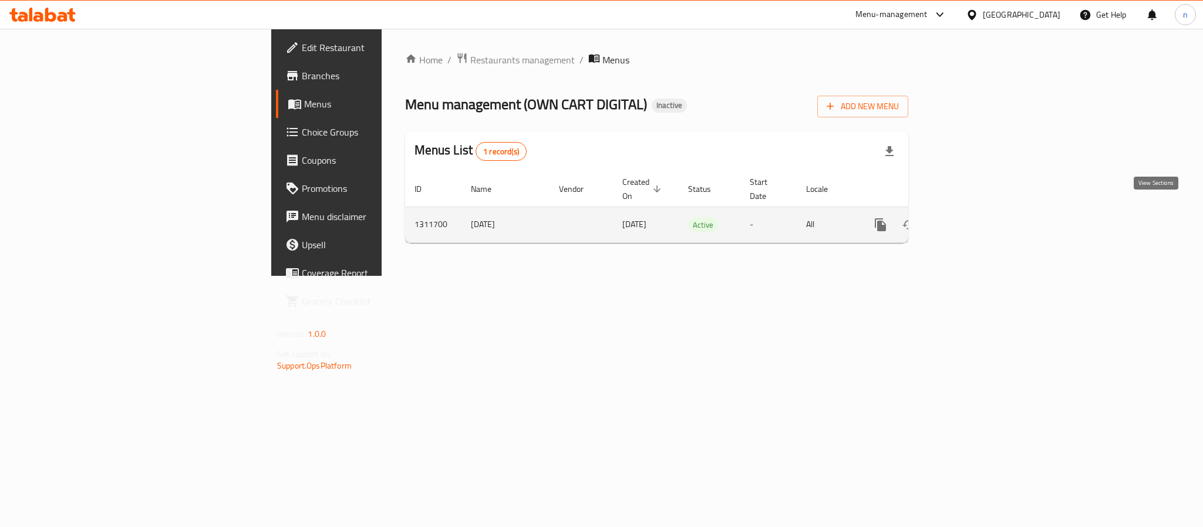
click at [973, 218] on icon "enhanced table" at bounding box center [966, 225] width 14 height 14
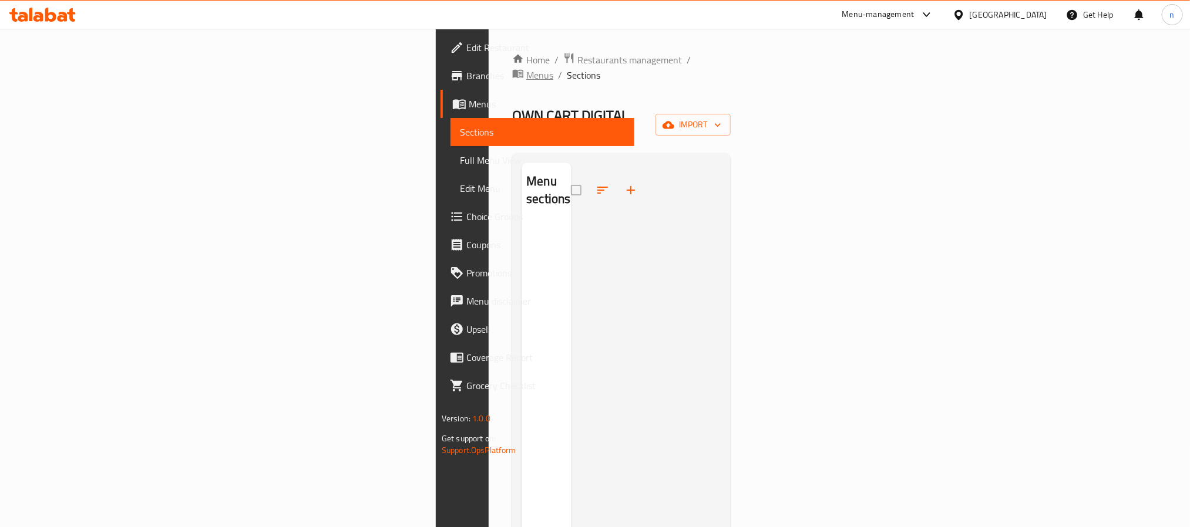
click at [526, 68] on span "Menus" at bounding box center [539, 75] width 27 height 14
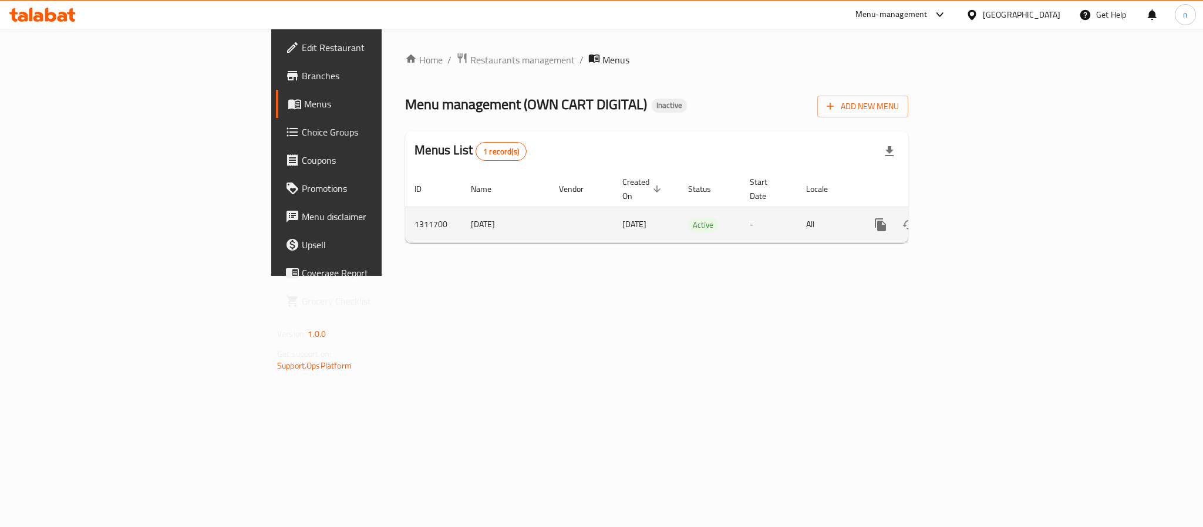
click at [944, 218] on icon "enhanced table" at bounding box center [937, 225] width 14 height 14
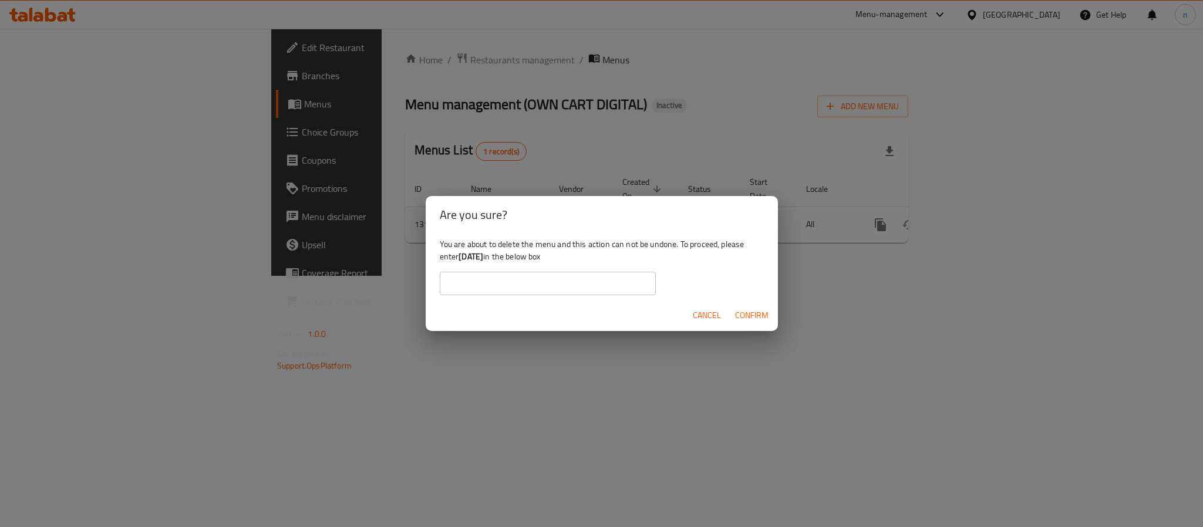
drag, startPoint x: 462, startPoint y: 259, endPoint x: 497, endPoint y: 259, distance: 35.8
click at [483, 259] on b "[DATE]" at bounding box center [471, 256] width 25 height 15
copy b "[DATE]"
click at [474, 283] on input "text" at bounding box center [548, 283] width 216 height 23
paste input "[DATE]"
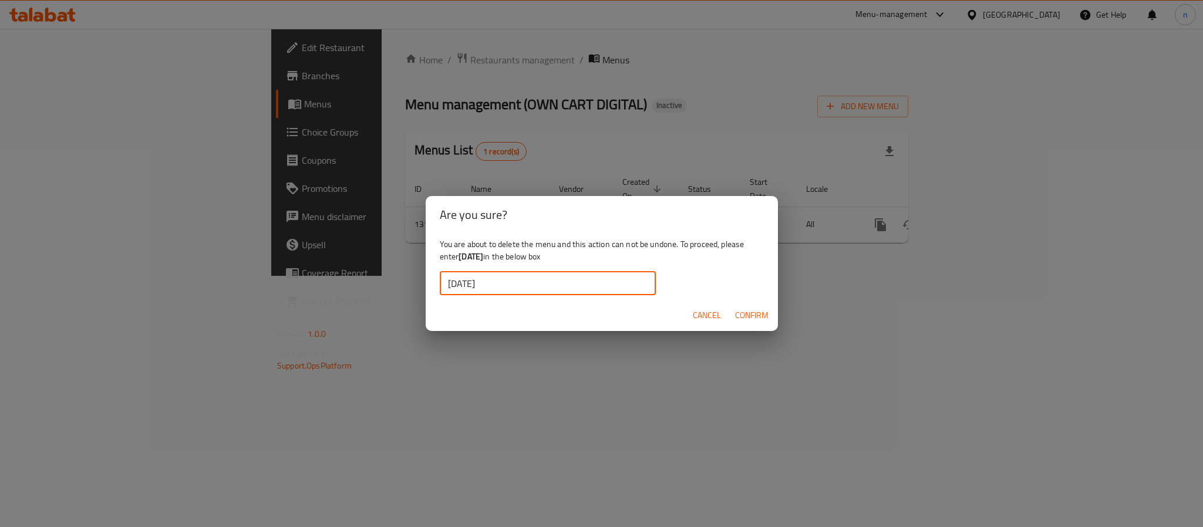
type input "[DATE]"
click at [758, 314] on span "Confirm" at bounding box center [751, 315] width 33 height 15
